Goal: Complete application form

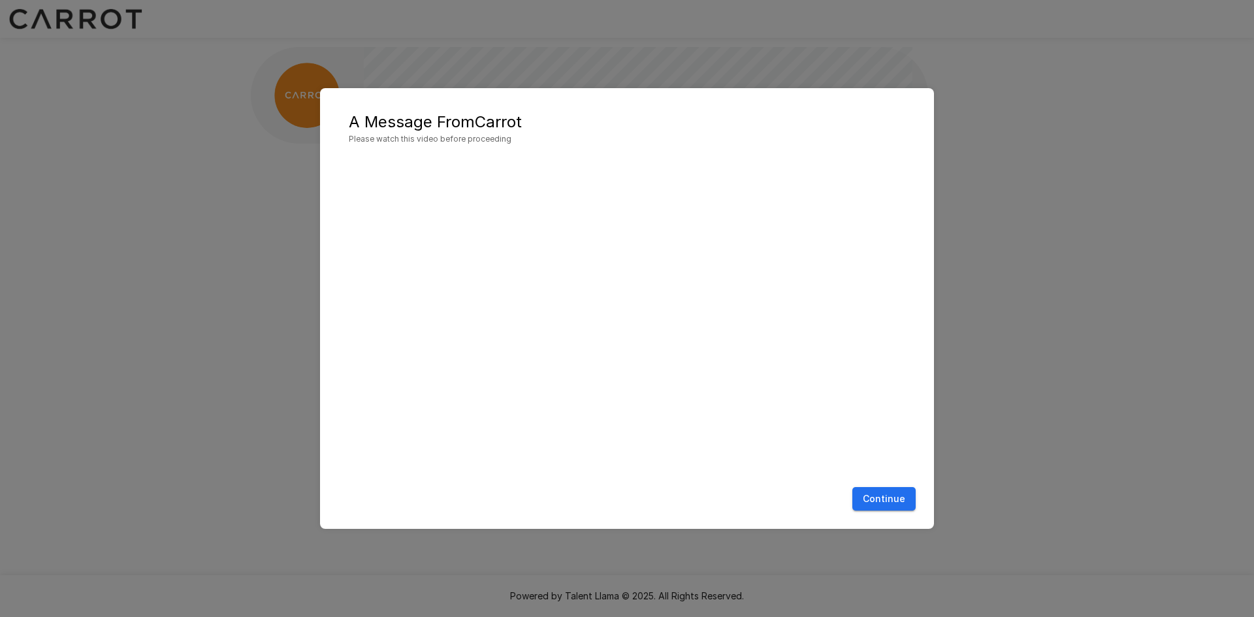
click at [888, 505] on button "Continue" at bounding box center [884, 499] width 63 height 24
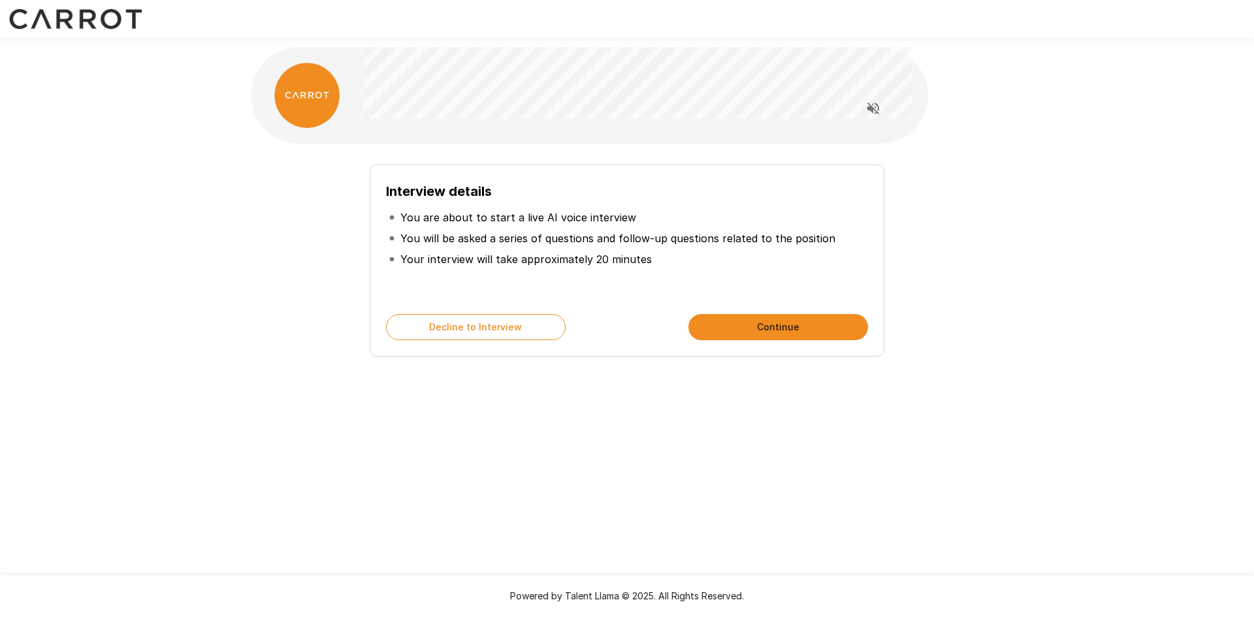
click at [795, 319] on button "Continue" at bounding box center [779, 327] width 180 height 26
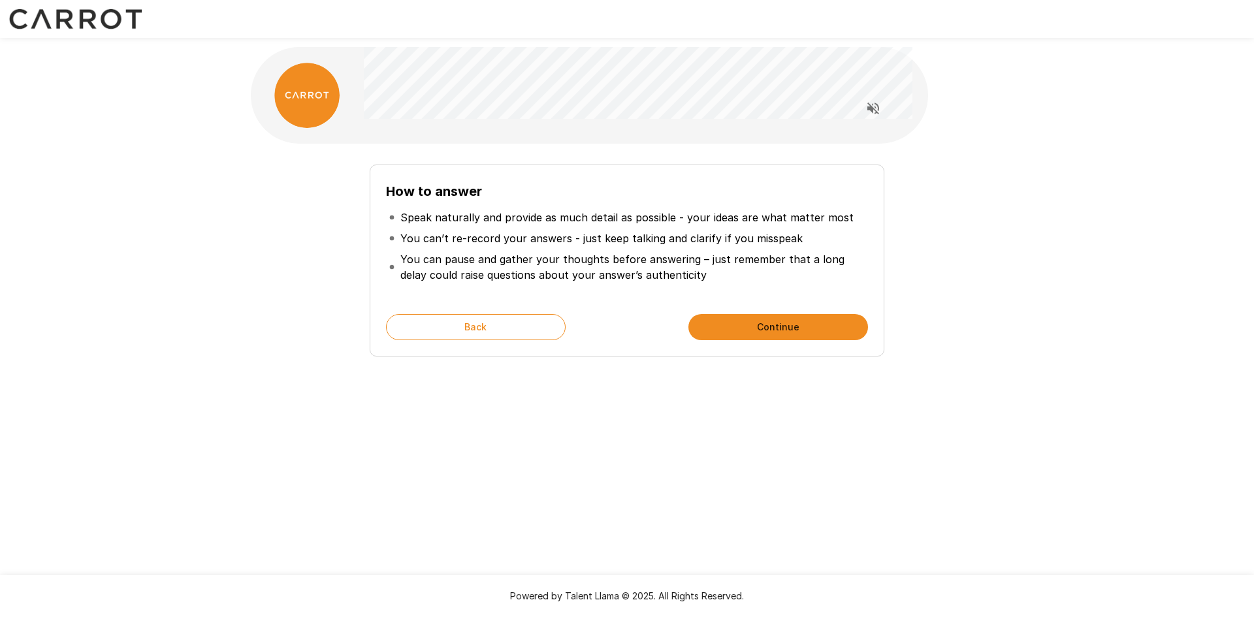
click at [795, 319] on button "Continue" at bounding box center [779, 327] width 180 height 26
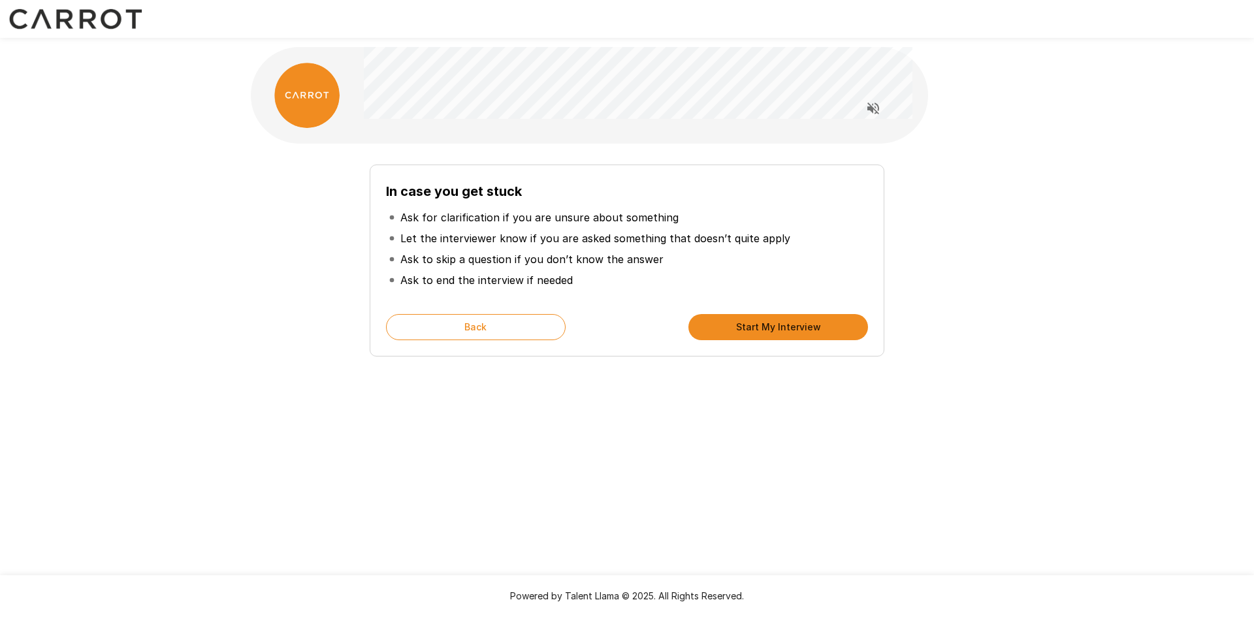
click at [795, 319] on button "Start My Interview" at bounding box center [779, 327] width 180 height 26
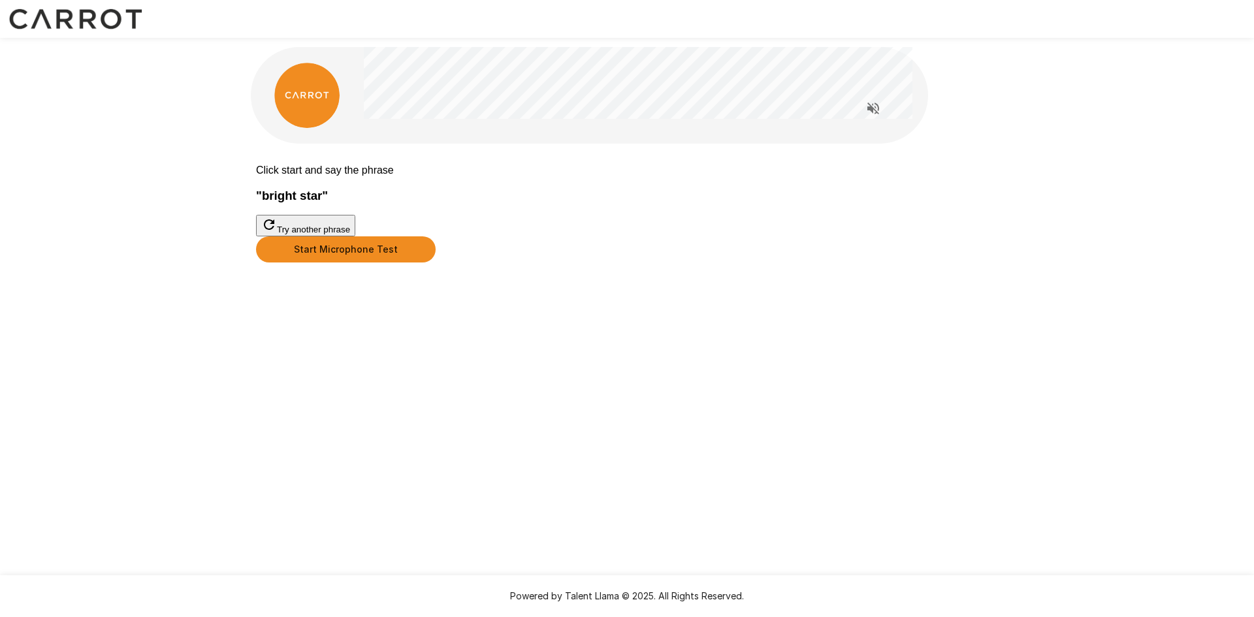
click at [436, 263] on button "Start Microphone Test" at bounding box center [346, 249] width 180 height 26
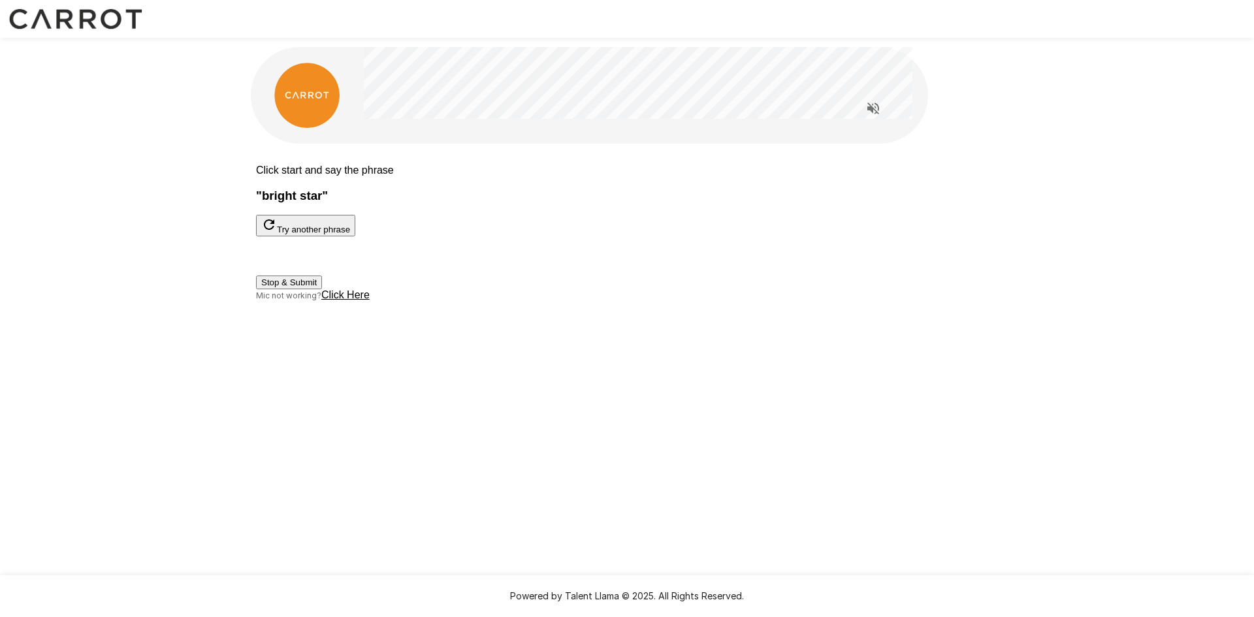
click at [322, 289] on button "Stop & Submit" at bounding box center [289, 283] width 66 height 14
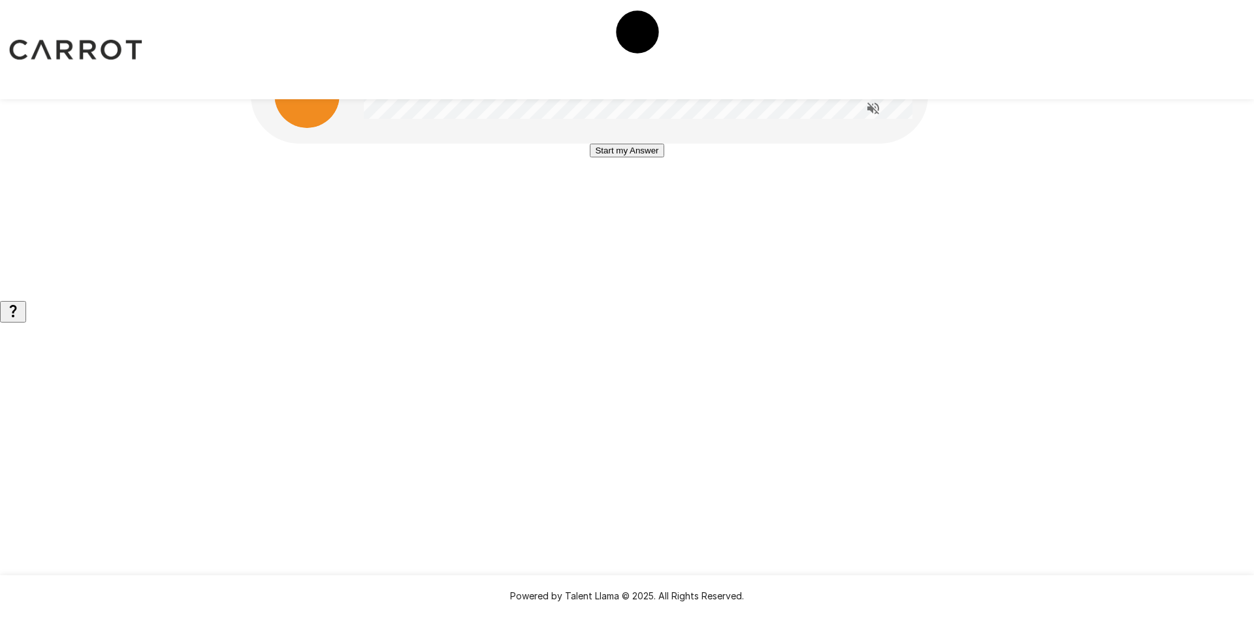
click at [877, 111] on icon "Read questions aloud" at bounding box center [874, 109] width 16 height 16
click at [636, 157] on button "Start my Answer" at bounding box center [627, 151] width 74 height 14
click at [649, 197] on button "Stop & Submit" at bounding box center [627, 190] width 66 height 14
click at [639, 157] on button "Start my Answer" at bounding box center [627, 151] width 74 height 14
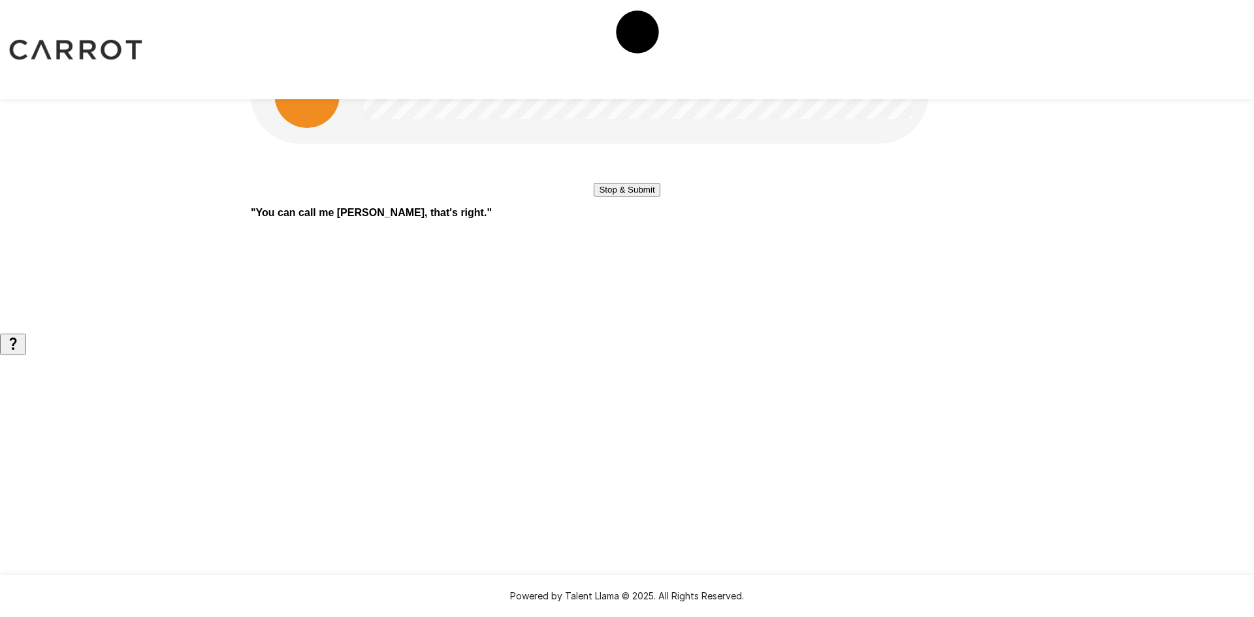
click at [644, 197] on button "Stop & Submit" at bounding box center [627, 190] width 66 height 14
click at [612, 157] on button "Start my Answer" at bounding box center [627, 151] width 74 height 14
click at [651, 197] on button "Stop & Submit" at bounding box center [627, 190] width 66 height 14
click at [636, 157] on button "Start my Answer" at bounding box center [627, 151] width 74 height 14
click at [647, 197] on button "Stop & Submit" at bounding box center [627, 190] width 66 height 14
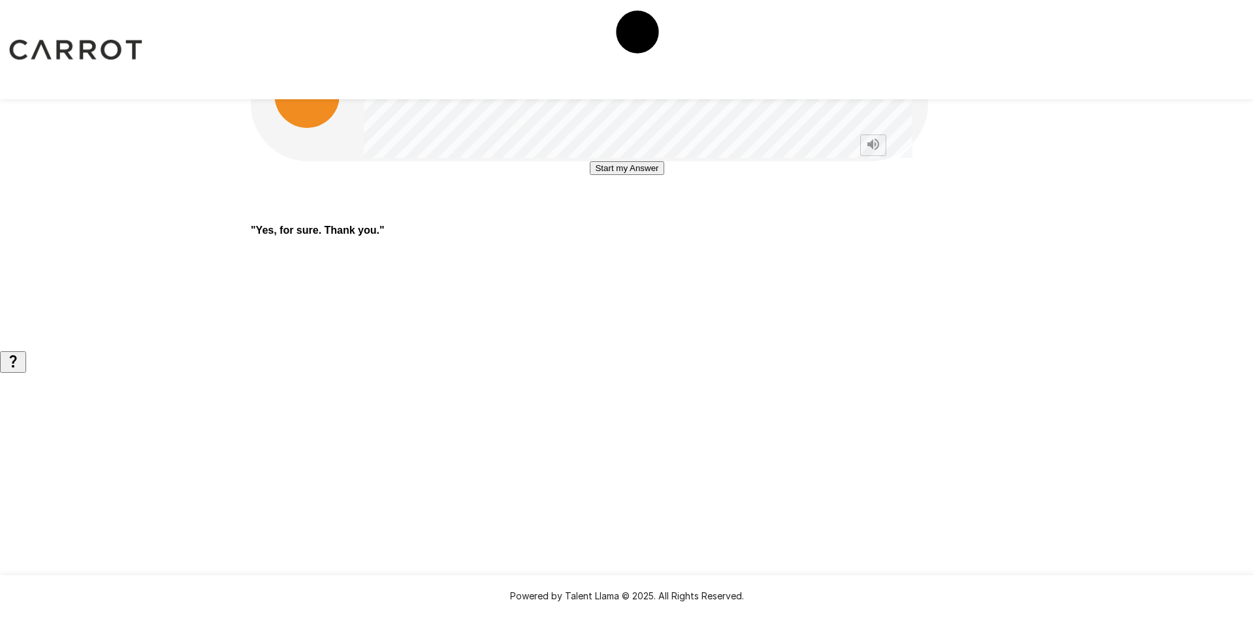
click at [611, 175] on button "Start my Answer" at bounding box center [627, 168] width 74 height 14
click at [619, 214] on button "Stop & Submit" at bounding box center [627, 208] width 66 height 14
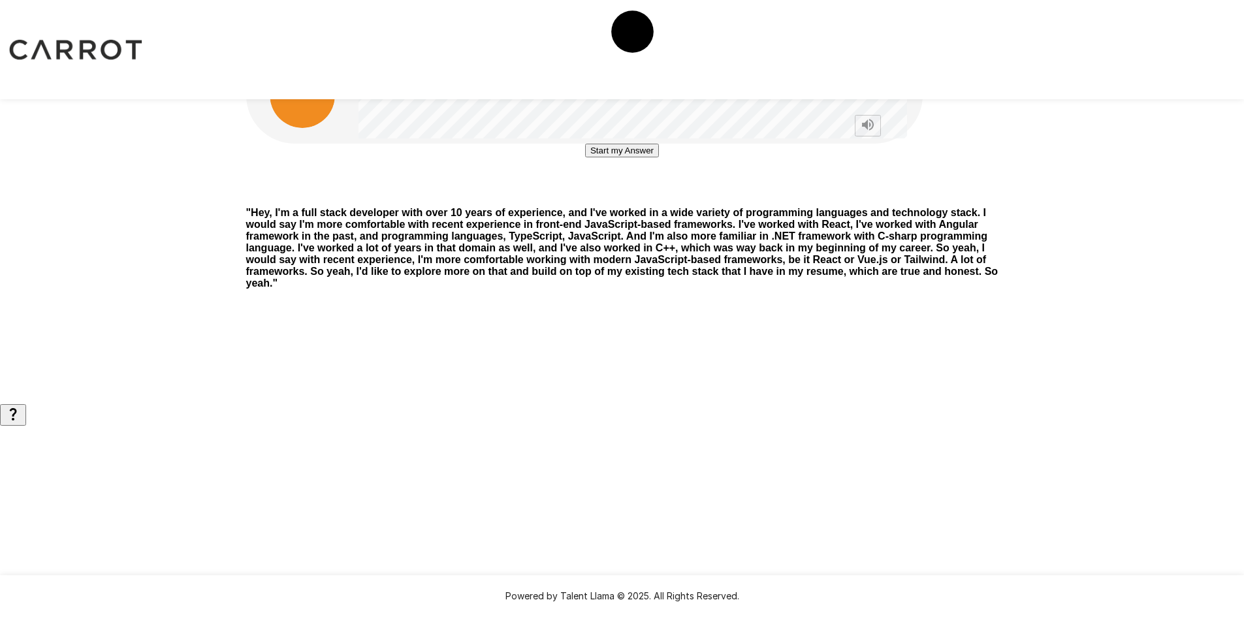
click at [600, 157] on button "Start my Answer" at bounding box center [622, 151] width 74 height 14
click at [638, 197] on button "Stop & Submit" at bounding box center [622, 190] width 66 height 14
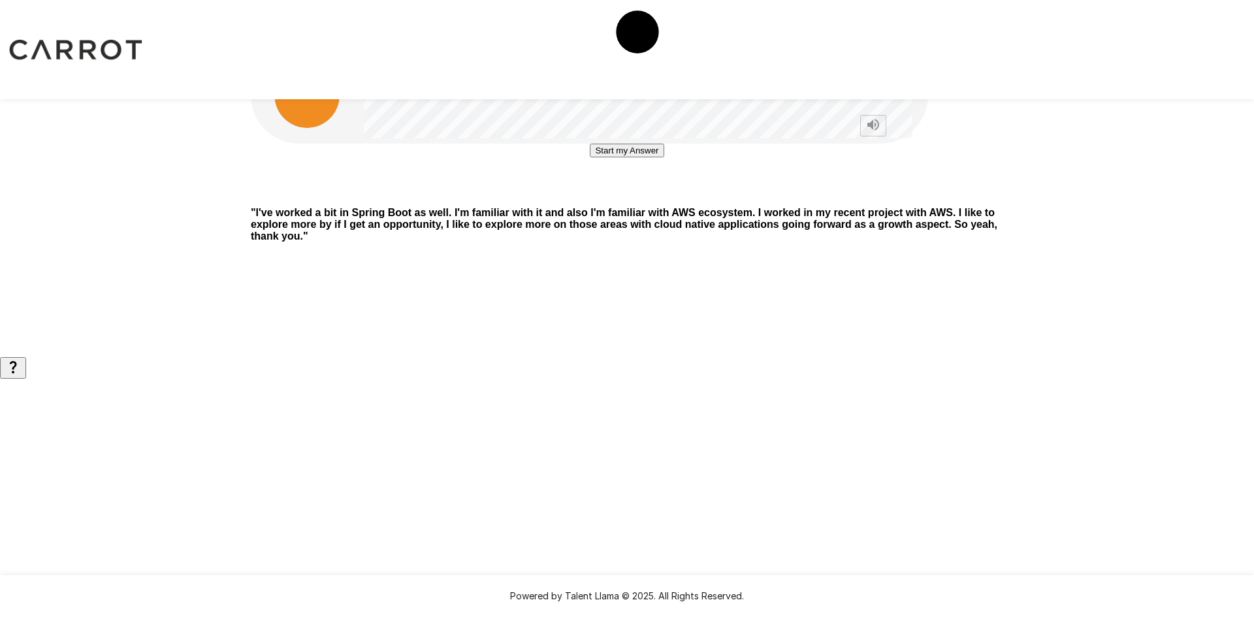
click at [664, 157] on button "Start my Answer" at bounding box center [627, 151] width 74 height 14
click at [629, 197] on button "Stop & Submit" at bounding box center [627, 190] width 66 height 14
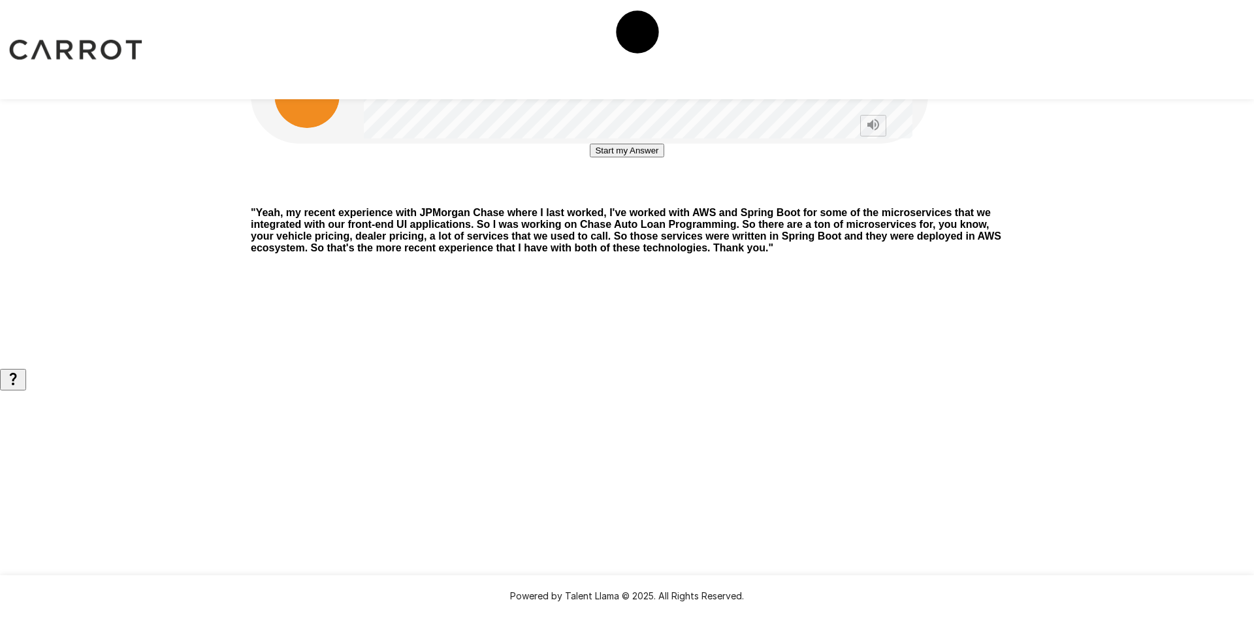
click at [664, 157] on button "Start my Answer" at bounding box center [627, 151] width 74 height 14
click at [594, 197] on button "Stop & Submit" at bounding box center [627, 190] width 66 height 14
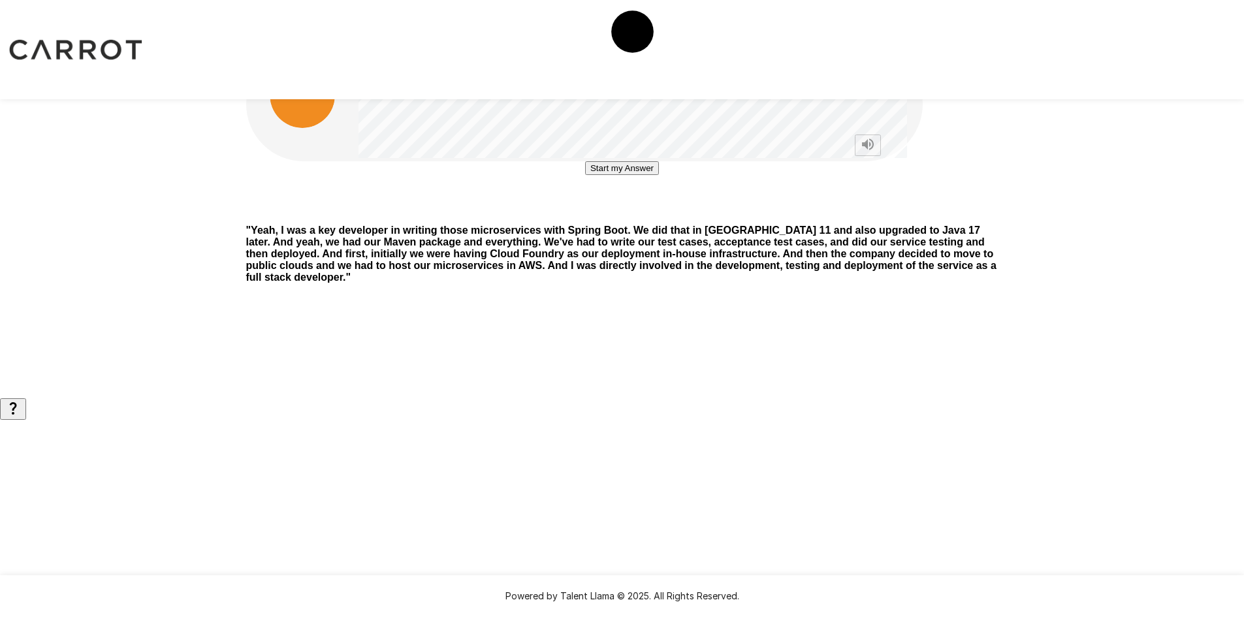
click at [640, 175] on button "Start my Answer" at bounding box center [622, 168] width 74 height 14
click at [651, 214] on button "Stop & Submit" at bounding box center [622, 208] width 66 height 14
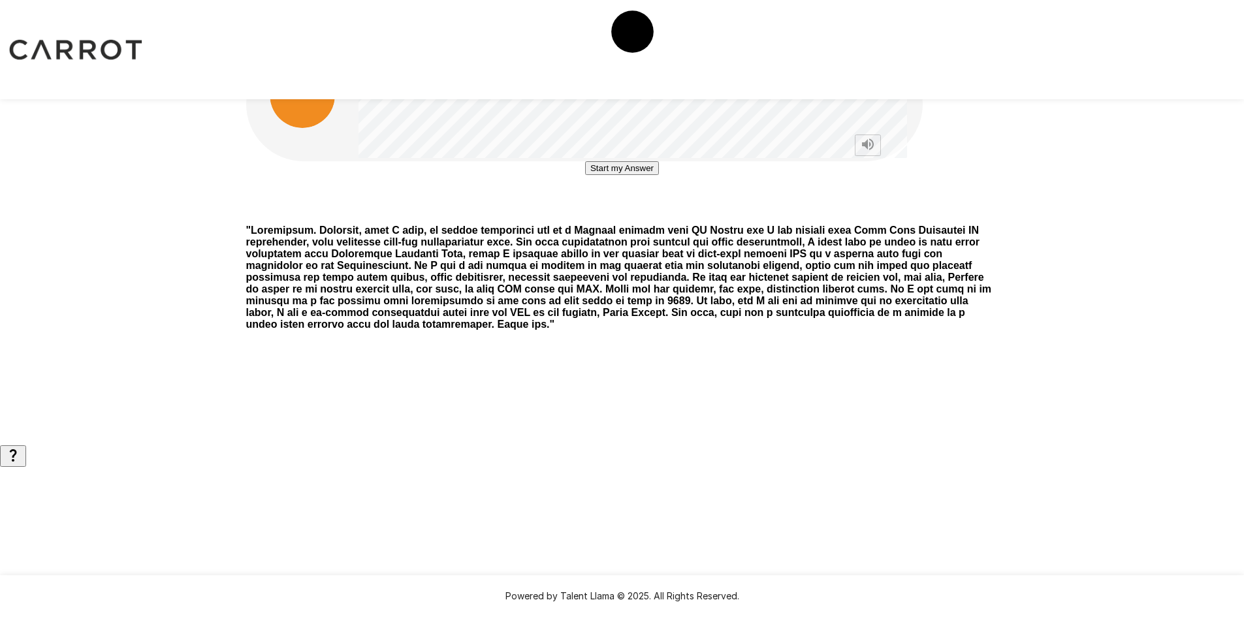
click at [655, 175] on button "Start my Answer" at bounding box center [622, 168] width 74 height 14
click at [655, 214] on button "Stop & Submit" at bounding box center [622, 208] width 66 height 14
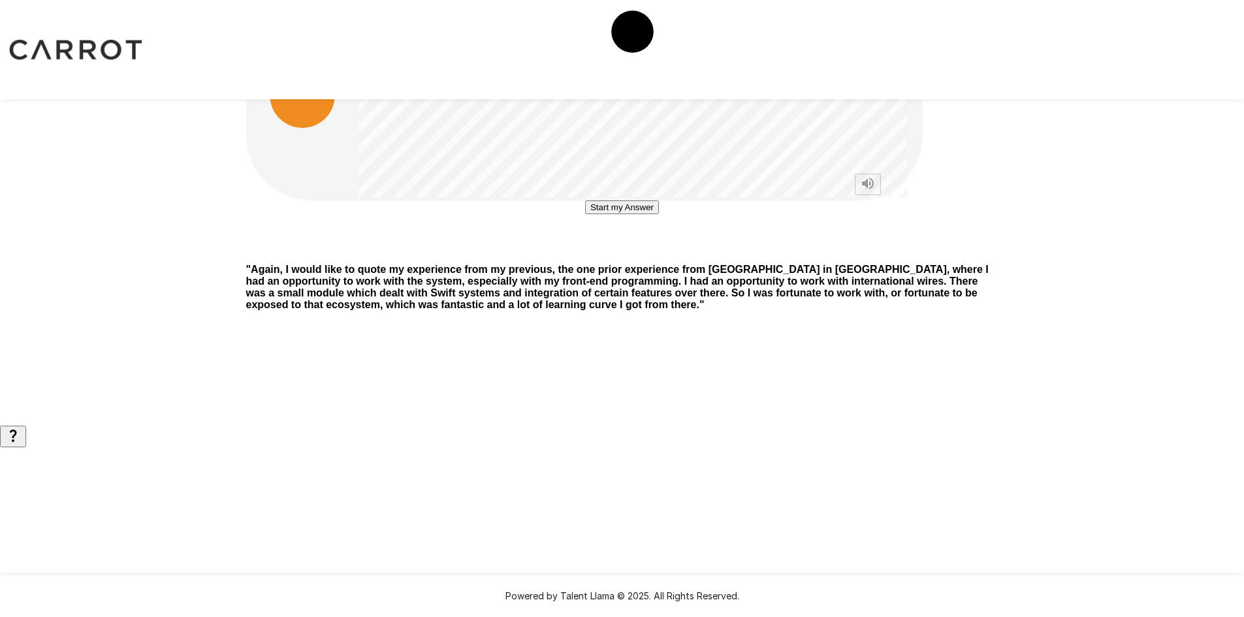
click at [613, 214] on button "Start my Answer" at bounding box center [622, 208] width 74 height 14
click at [641, 253] on button "Stop & Submit" at bounding box center [622, 247] width 66 height 14
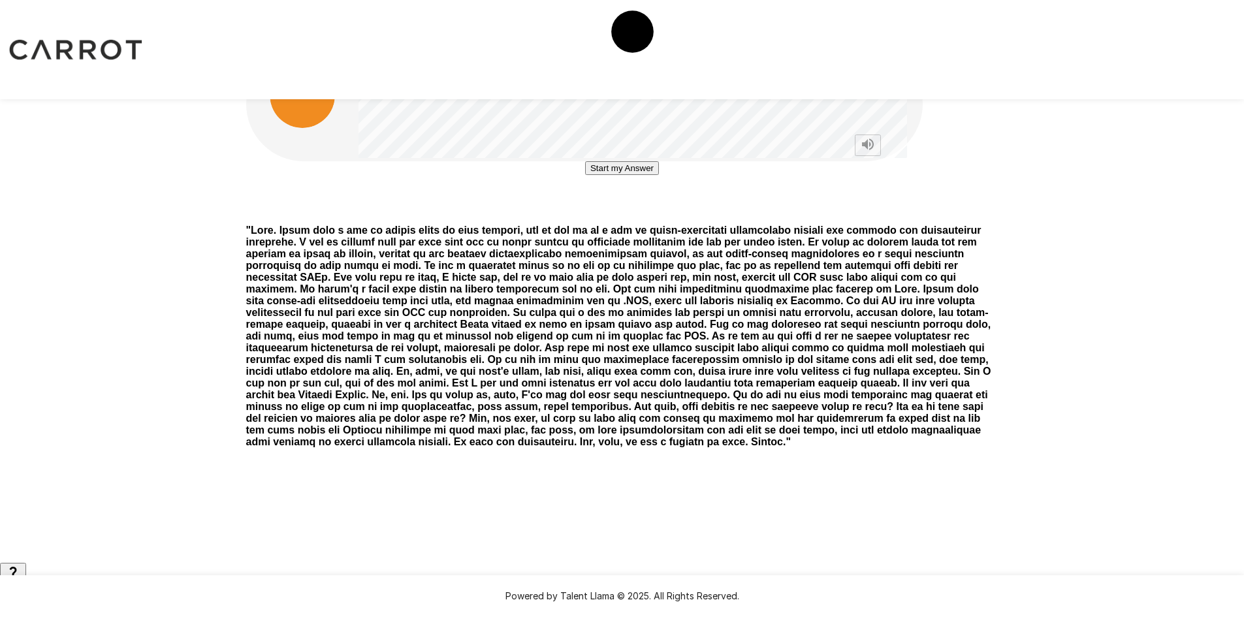
click at [653, 175] on button "Start my Answer" at bounding box center [622, 168] width 74 height 14
click at [648, 214] on button "Stop & Submit" at bounding box center [622, 208] width 66 height 14
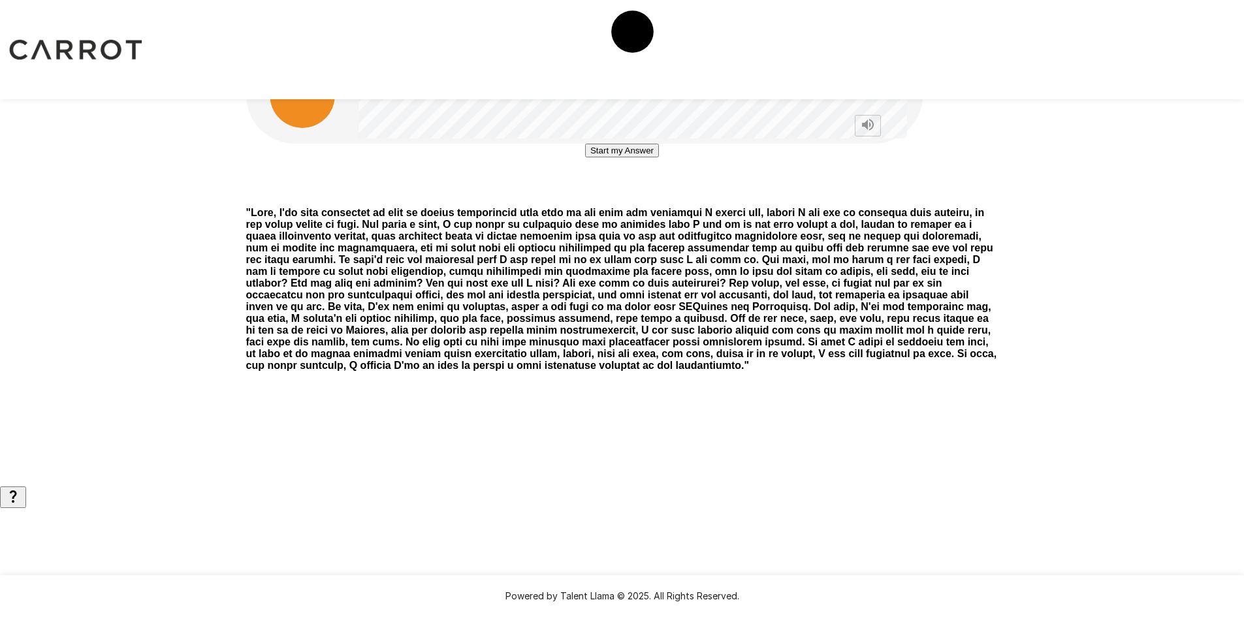
click at [589, 157] on button "Start my Answer" at bounding box center [622, 151] width 74 height 14
click at [655, 197] on button "Stop & Submit" at bounding box center [622, 190] width 66 height 14
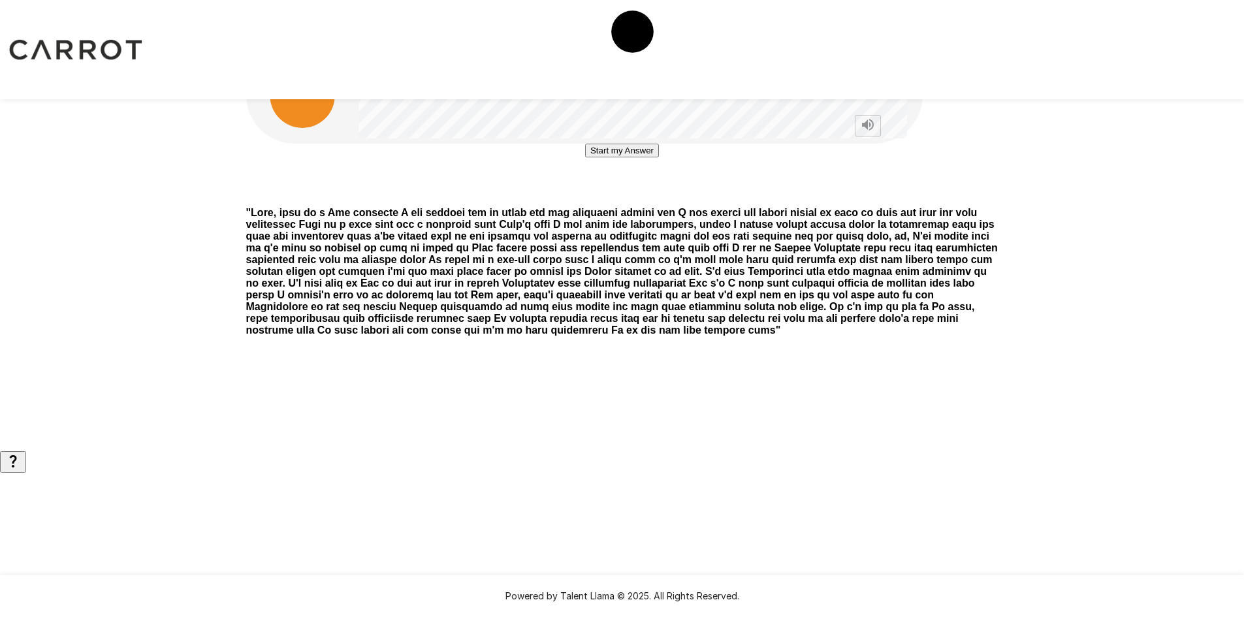
click at [651, 157] on button "Start my Answer" at bounding box center [622, 151] width 74 height 14
click at [655, 197] on button "Stop & Submit" at bounding box center [622, 190] width 66 height 14
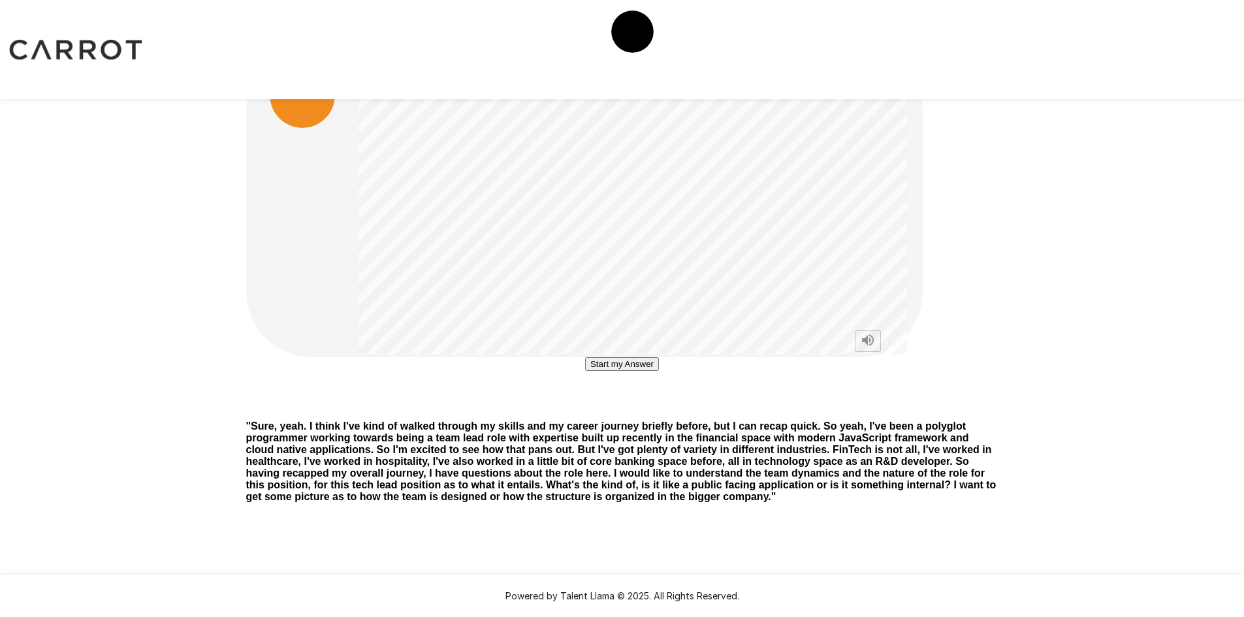
click at [615, 371] on button "Start my Answer" at bounding box center [622, 364] width 74 height 14
click at [638, 410] on button "Stop & Submit" at bounding box center [622, 404] width 66 height 14
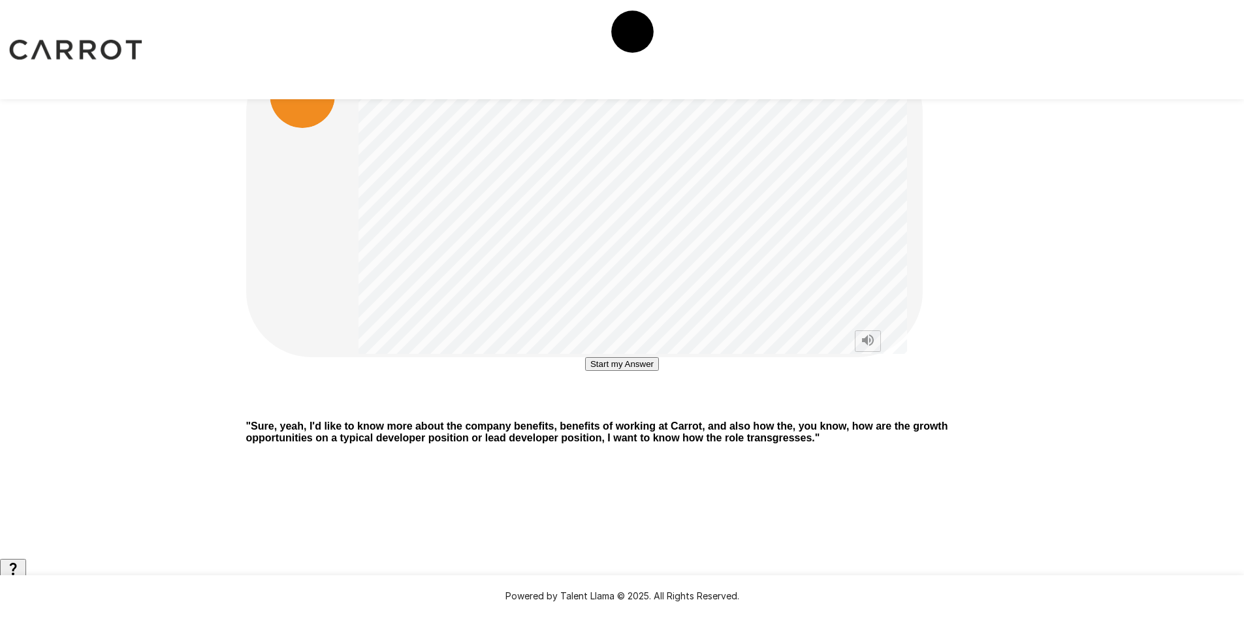
click at [659, 371] on button "Start my Answer" at bounding box center [622, 364] width 74 height 14
click at [655, 410] on button "Stop & Submit" at bounding box center [622, 404] width 66 height 14
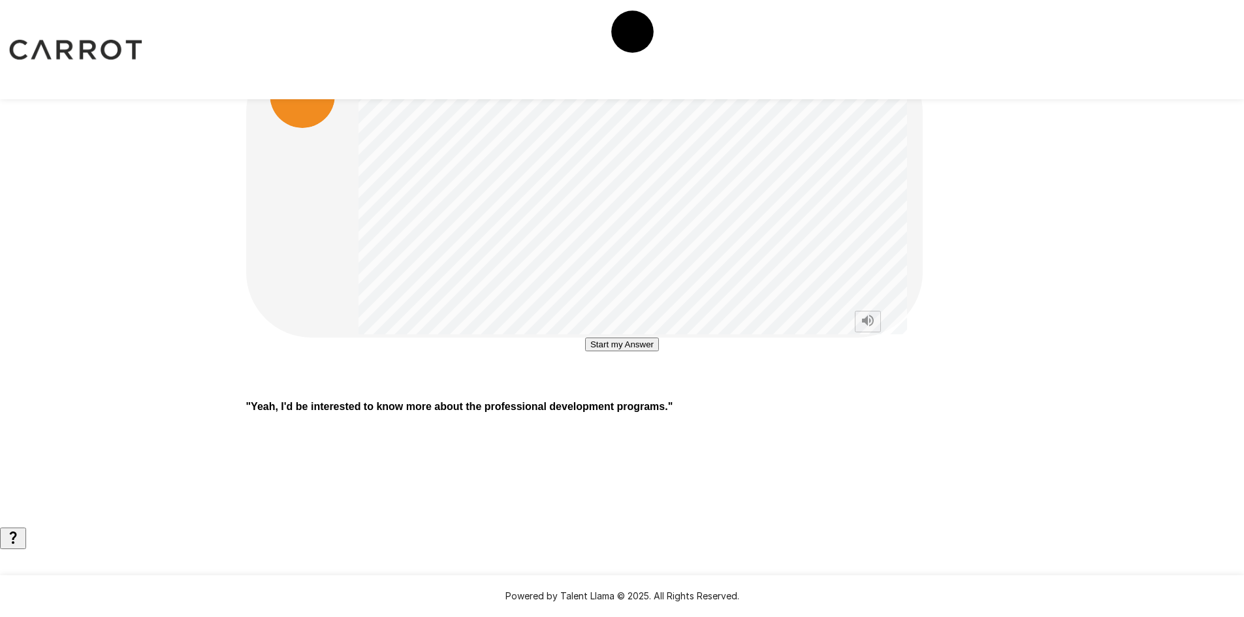
click at [635, 351] on button "Start my Answer" at bounding box center [622, 345] width 74 height 14
click at [635, 391] on button "Stop & Submit" at bounding box center [622, 384] width 66 height 14
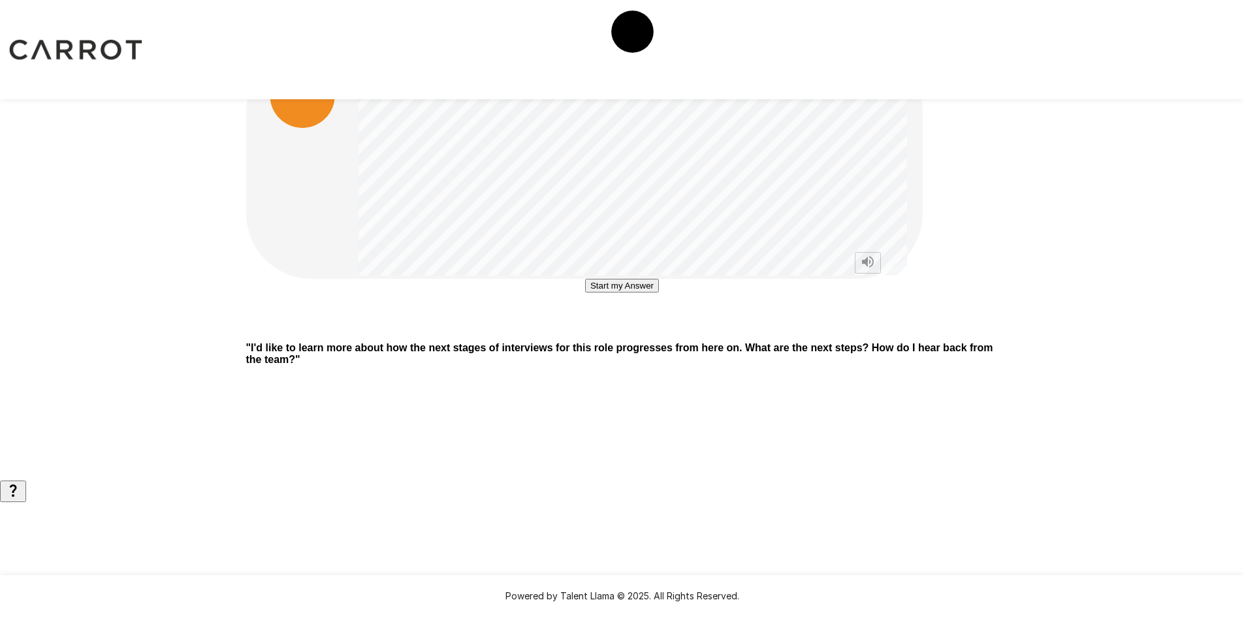
click at [612, 293] on button "Start my Answer" at bounding box center [622, 286] width 74 height 14
click at [606, 332] on button "Stop & Submit" at bounding box center [622, 325] width 66 height 14
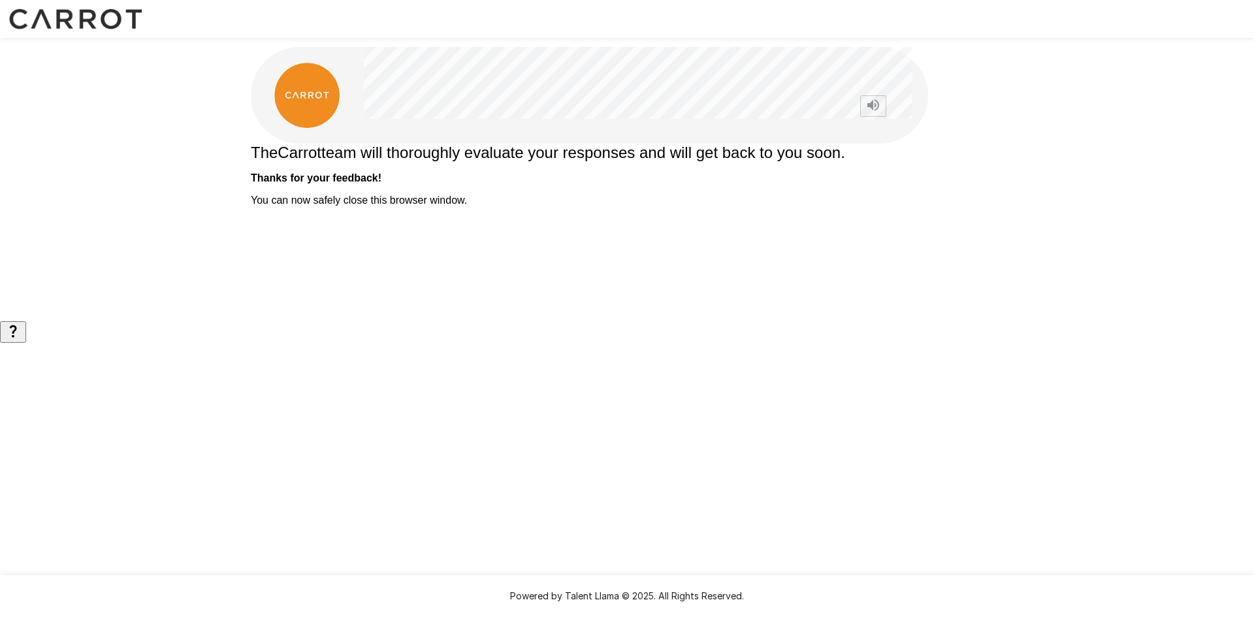
click at [444, 306] on div "The Carrot team will thoroughly evaluate your responses and will get back to yo…" at bounding box center [627, 160] width 784 height 321
